Goal: Task Accomplishment & Management: Manage account settings

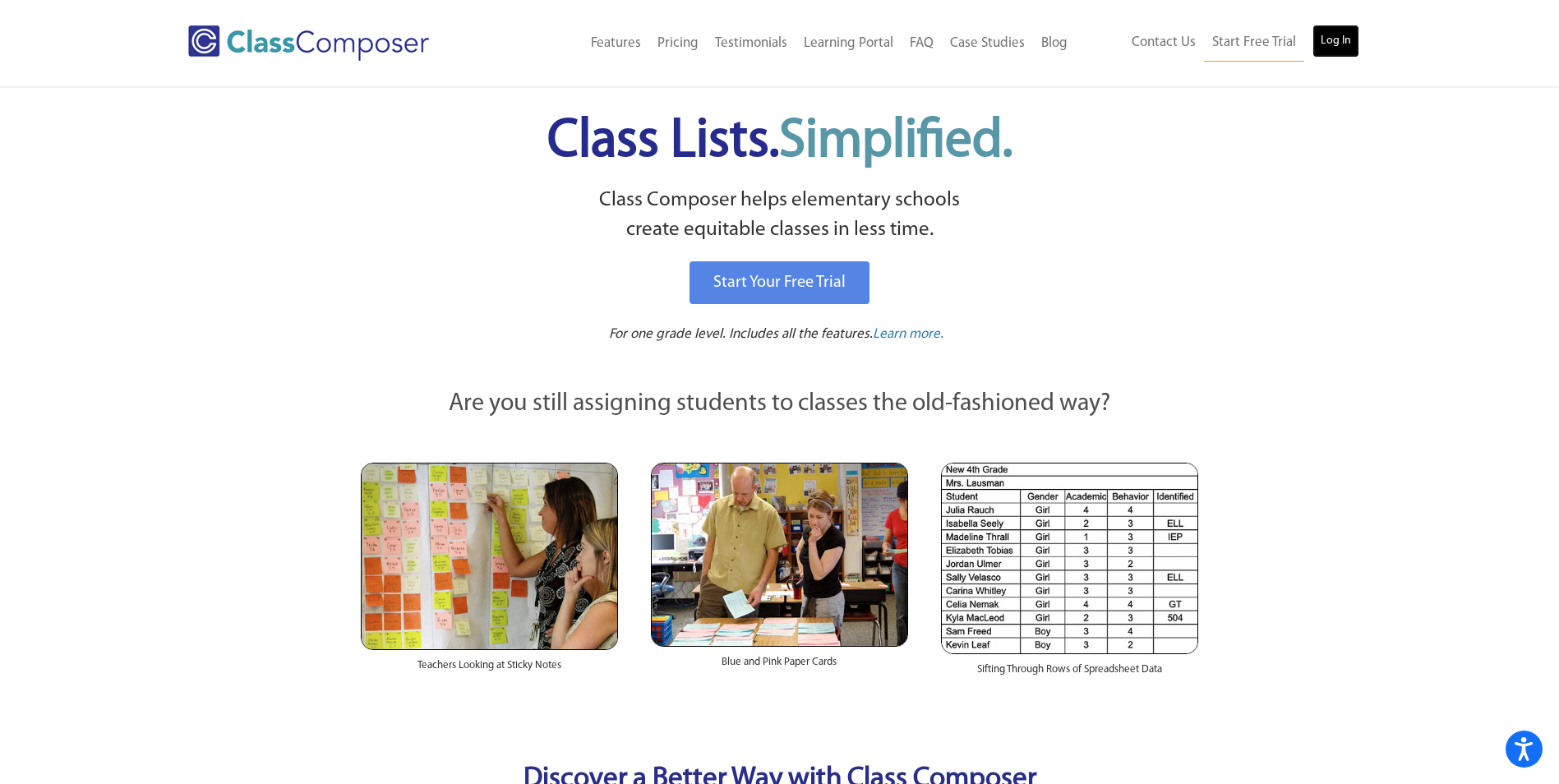
click at [1344, 45] on link "Log In" at bounding box center [1336, 41] width 46 height 33
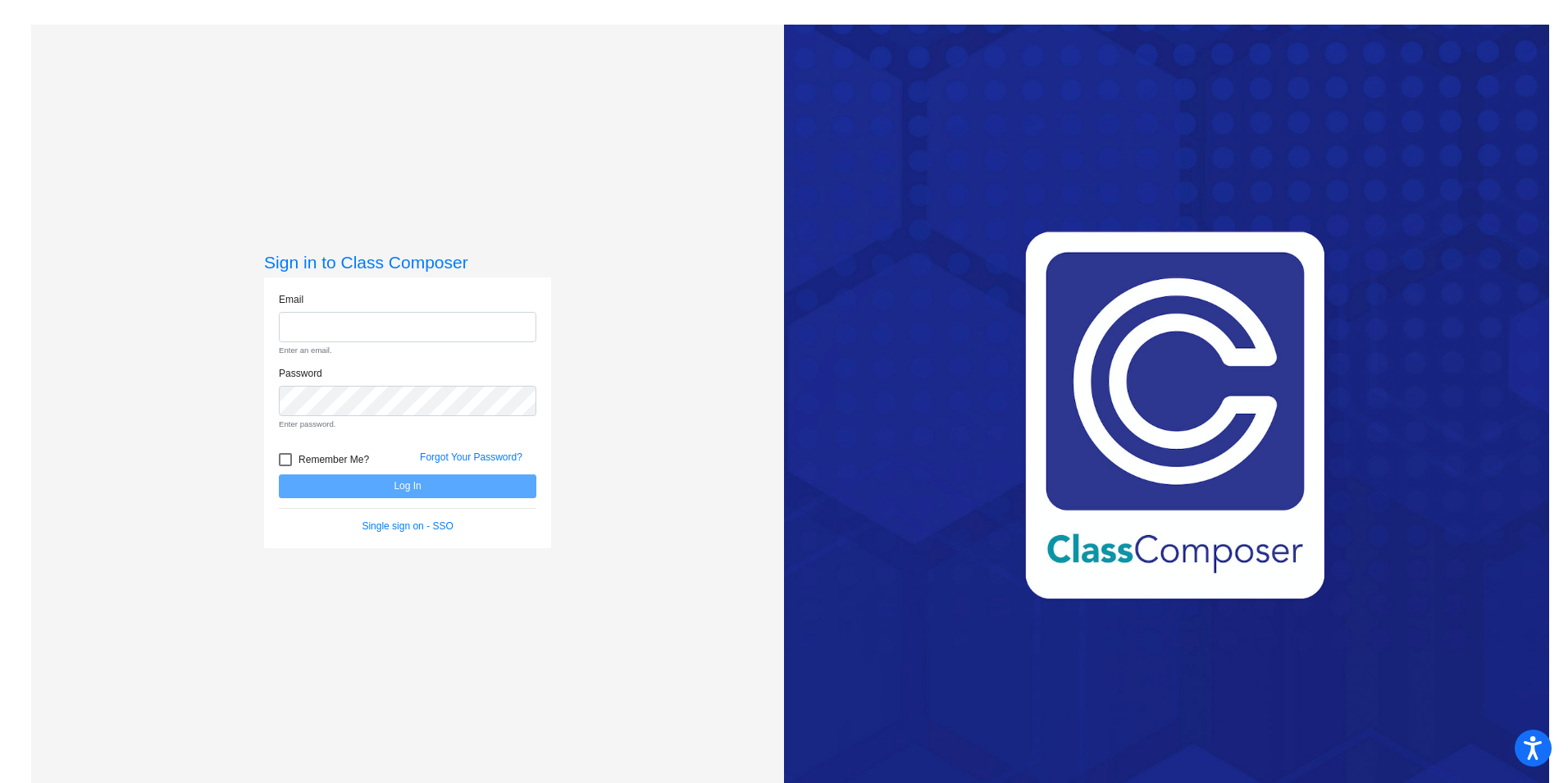
click at [380, 490] on form "Email Enter an email. Password Enter password. Remember Me? Forgot Your Passwor…" at bounding box center [407, 413] width 258 height 241
click at [392, 528] on link "Single sign on - SSO" at bounding box center [407, 526] width 91 height 12
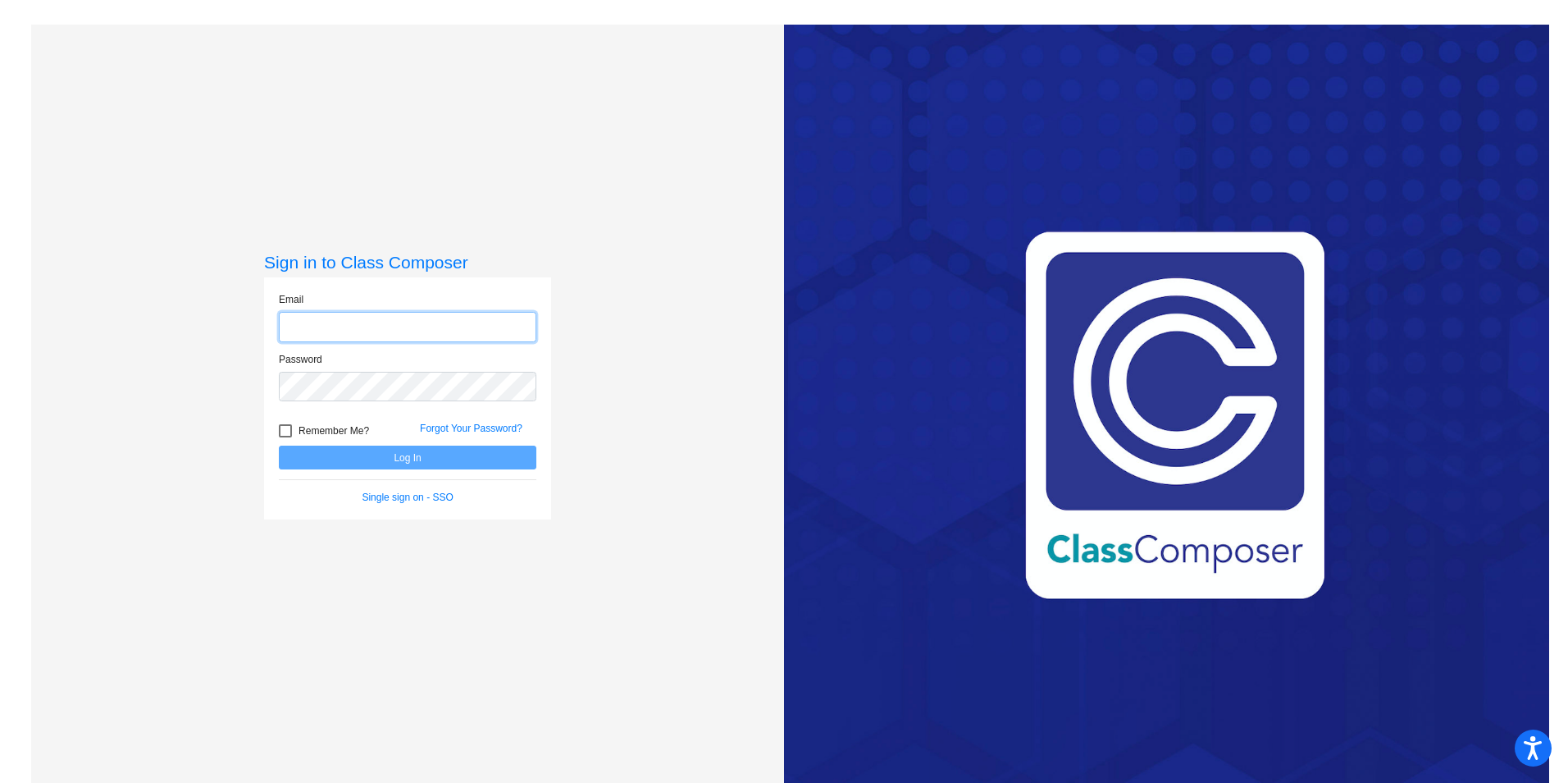
click at [300, 331] on input "email" at bounding box center [407, 326] width 258 height 30
drag, startPoint x: 369, startPoint y: 322, endPoint x: 330, endPoint y: 320, distance: 39.1
click at [330, 320] on input "cking@267psd.org" at bounding box center [407, 326] width 258 height 30
type input "cking@psd267.org"
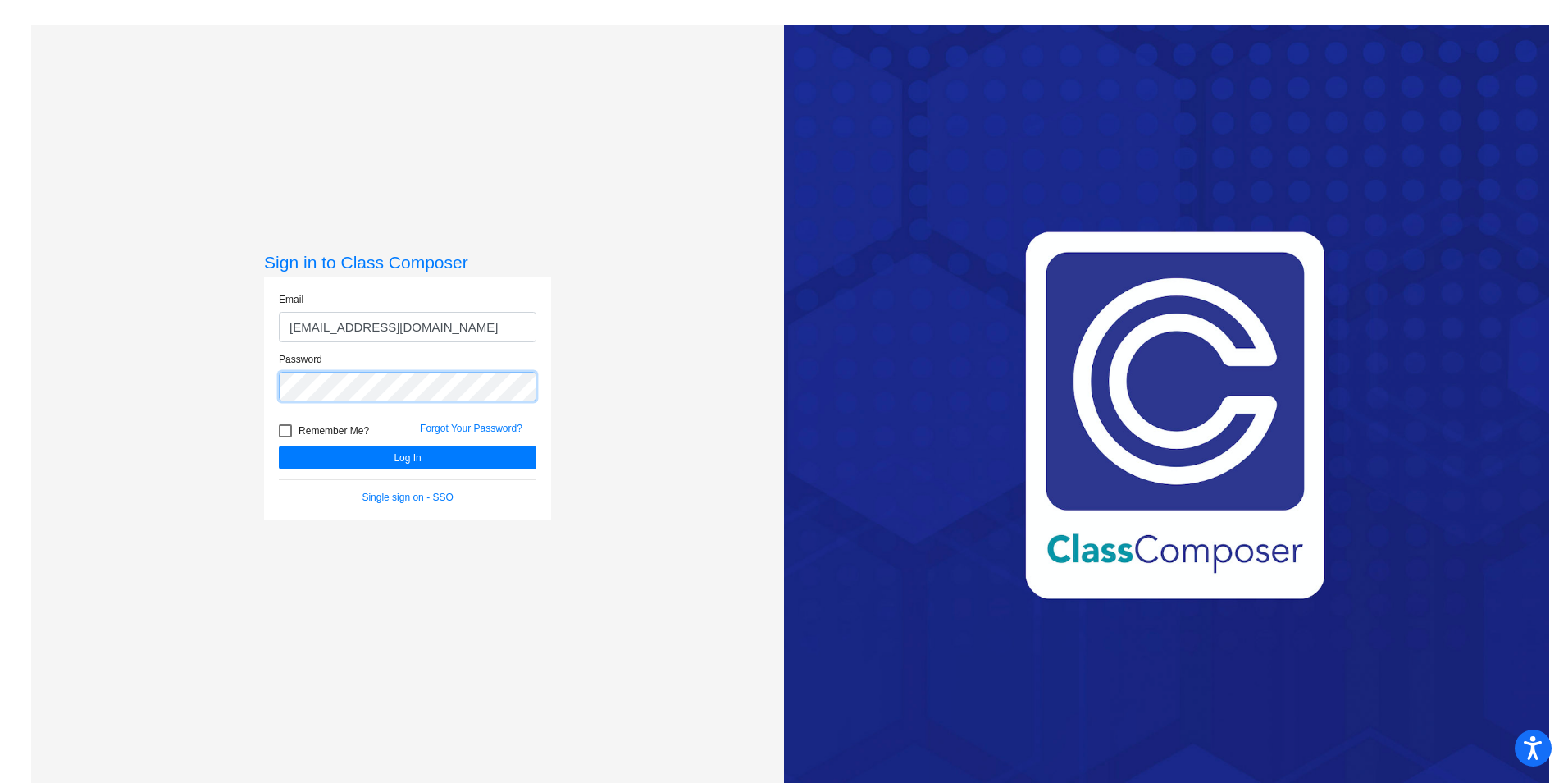
click at [279, 446] on button "Log In" at bounding box center [407, 458] width 258 height 24
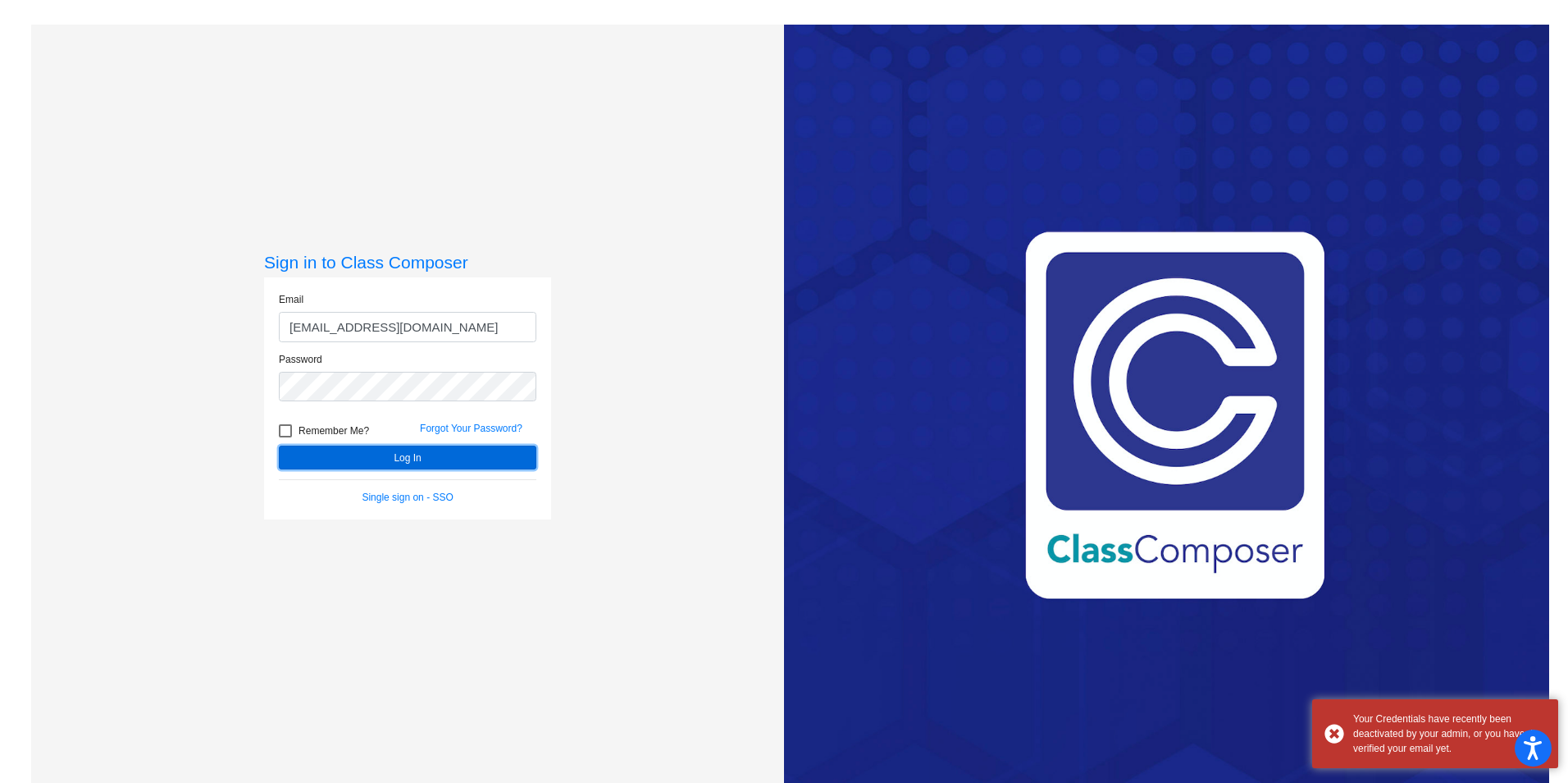
click at [414, 461] on button "Log In" at bounding box center [407, 458] width 258 height 24
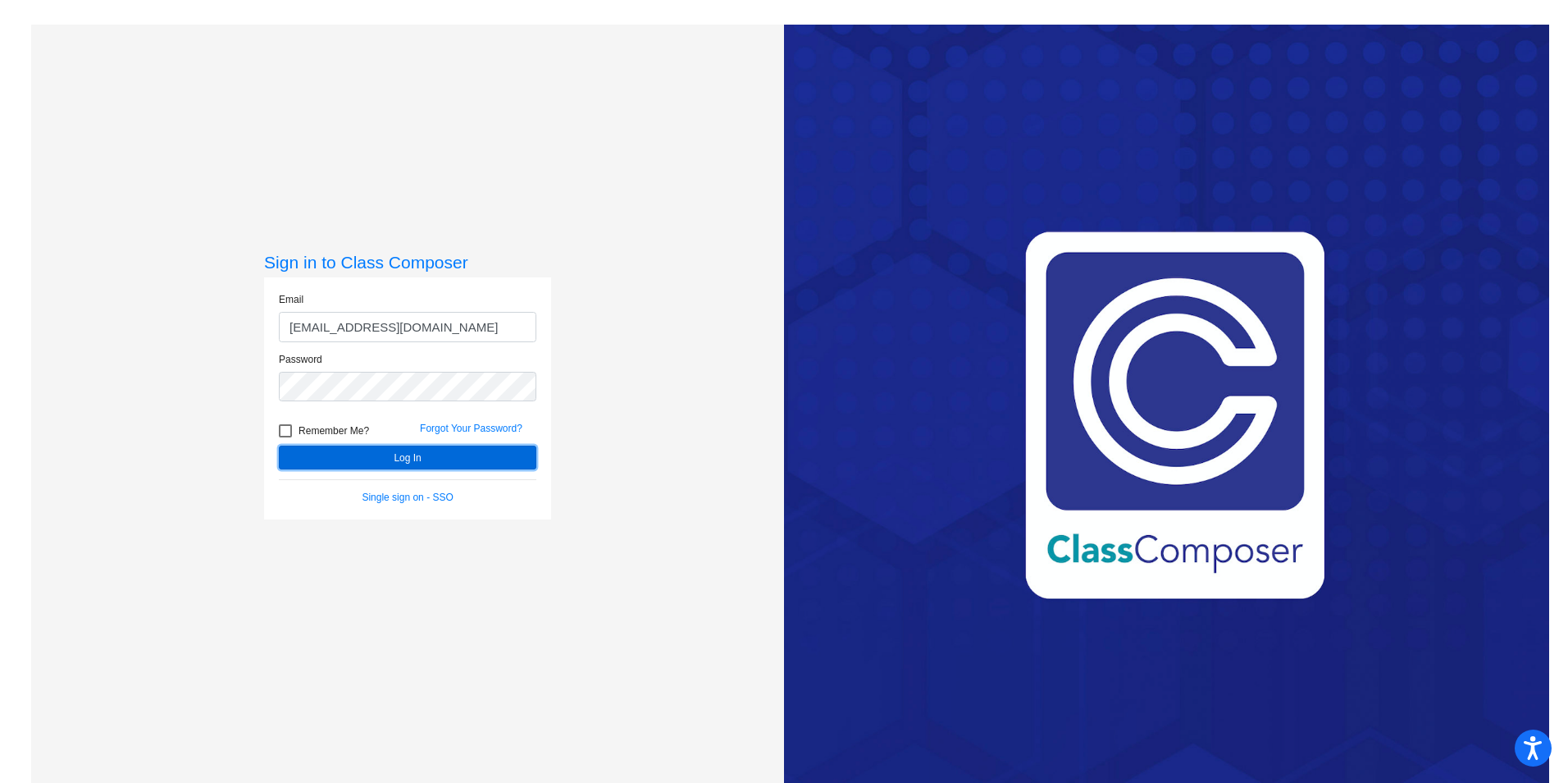
click at [414, 461] on button "Log In" at bounding box center [407, 458] width 258 height 24
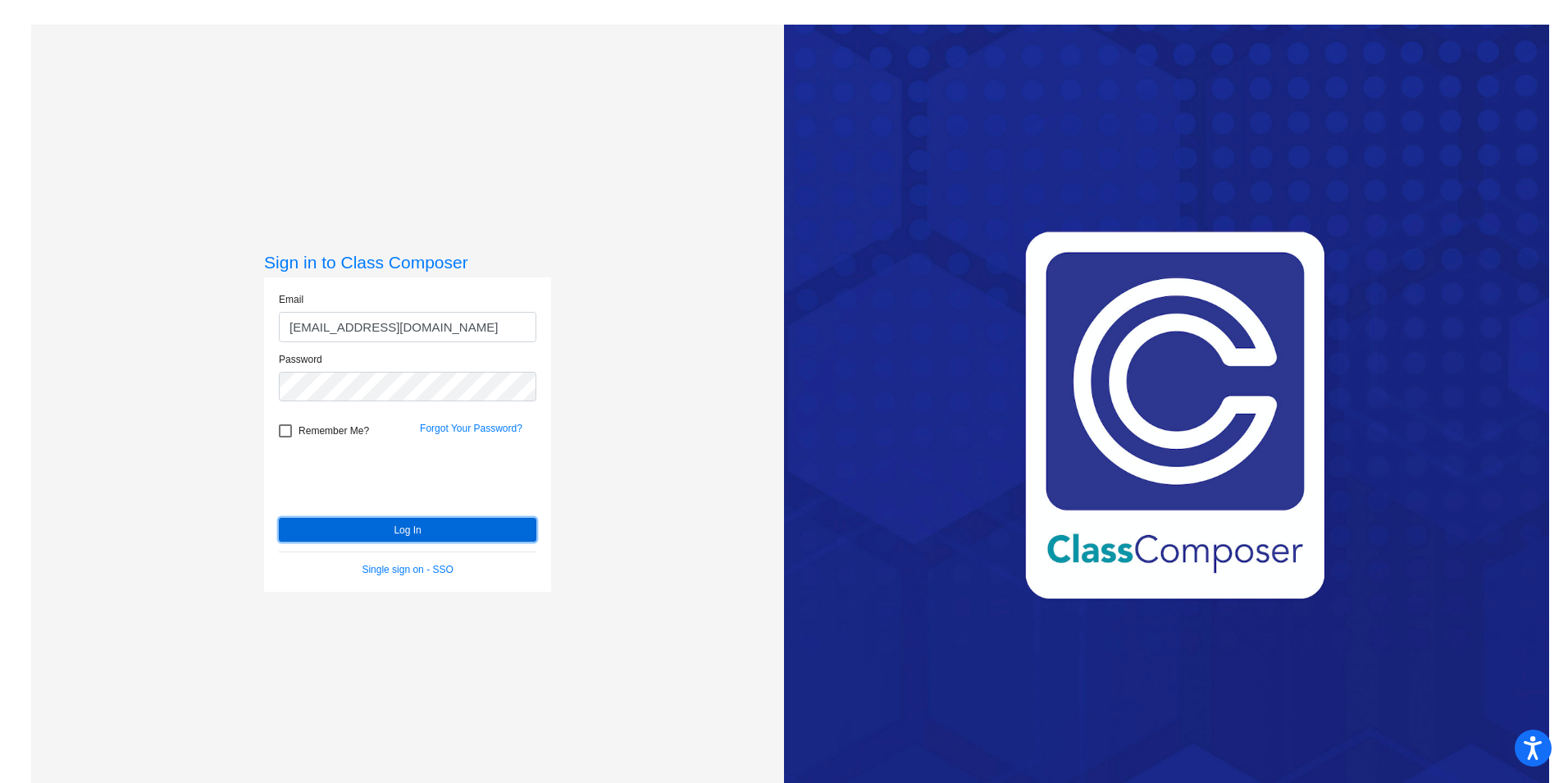
click at [369, 523] on button "Log In" at bounding box center [407, 529] width 258 height 24
click at [420, 571] on link "Single sign on - SSO" at bounding box center [407, 570] width 91 height 12
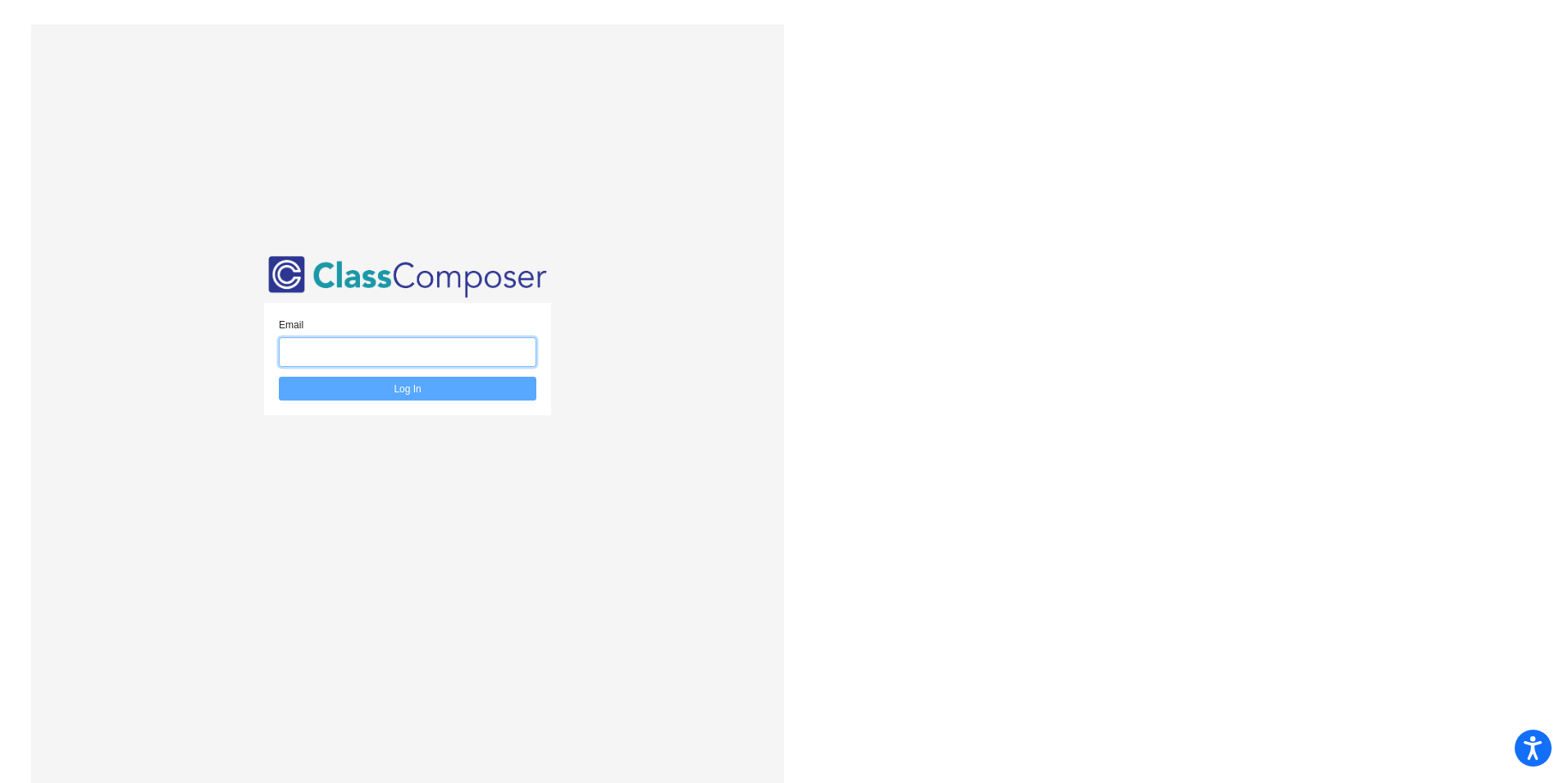
drag, startPoint x: 360, startPoint y: 342, endPoint x: 359, endPoint y: 375, distance: 33.0
click at [359, 375] on div "Email" at bounding box center [407, 348] width 282 height 60
type input "cking@psd267.org"
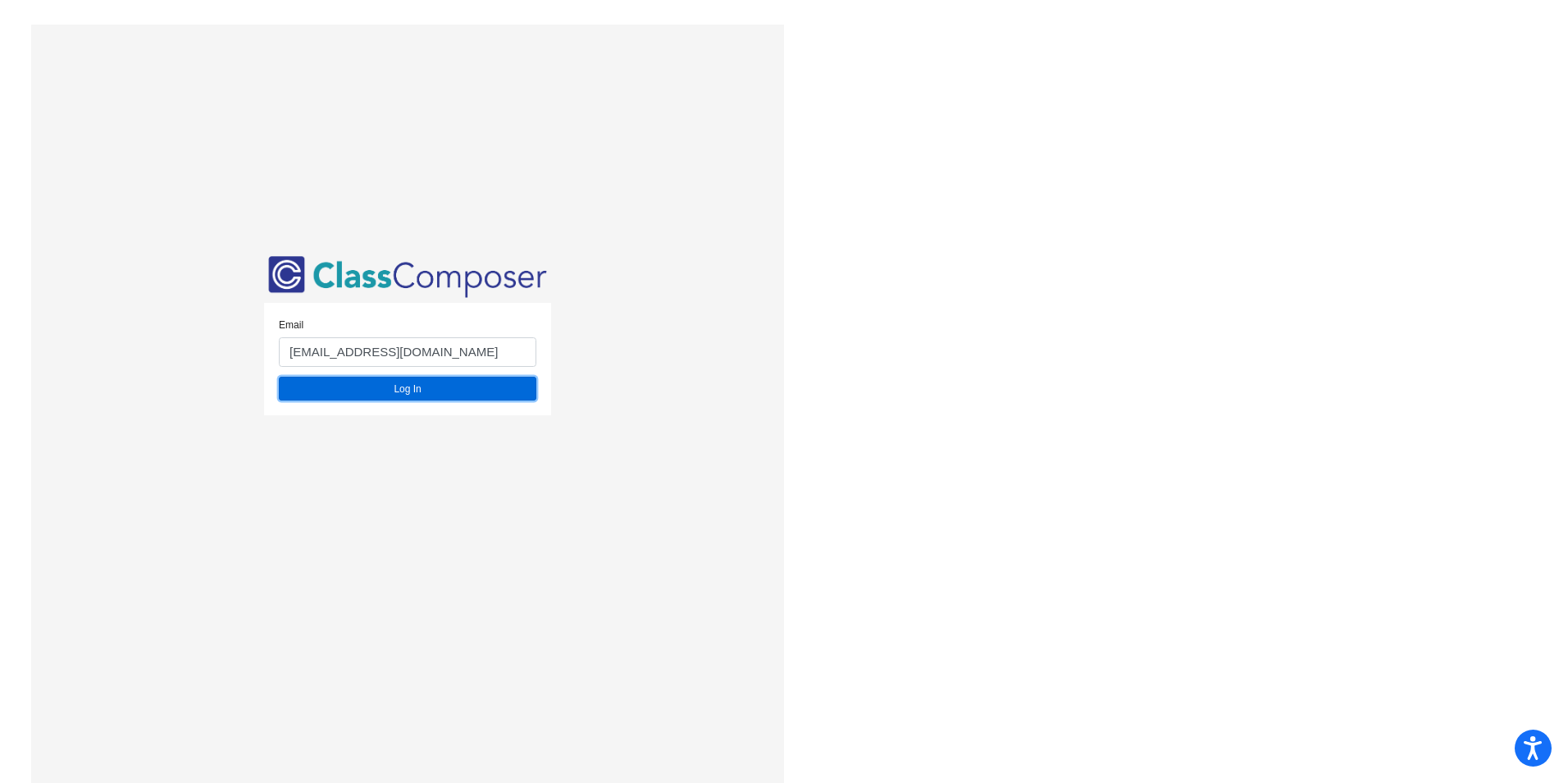
click at [446, 397] on button "Log In" at bounding box center [407, 388] width 258 height 24
